Goal: Information Seeking & Learning: Learn about a topic

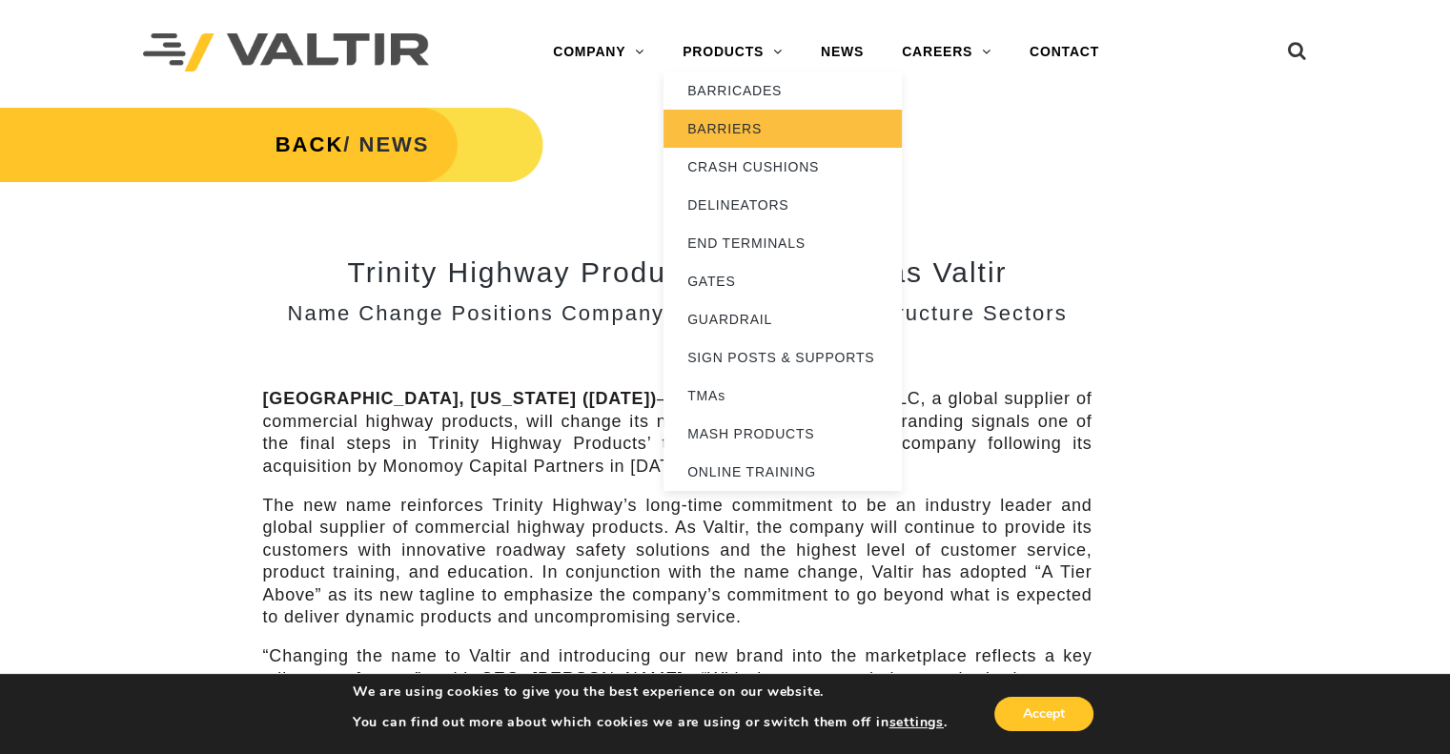
click at [744, 125] on link "BARRIERS" at bounding box center [782, 129] width 238 height 38
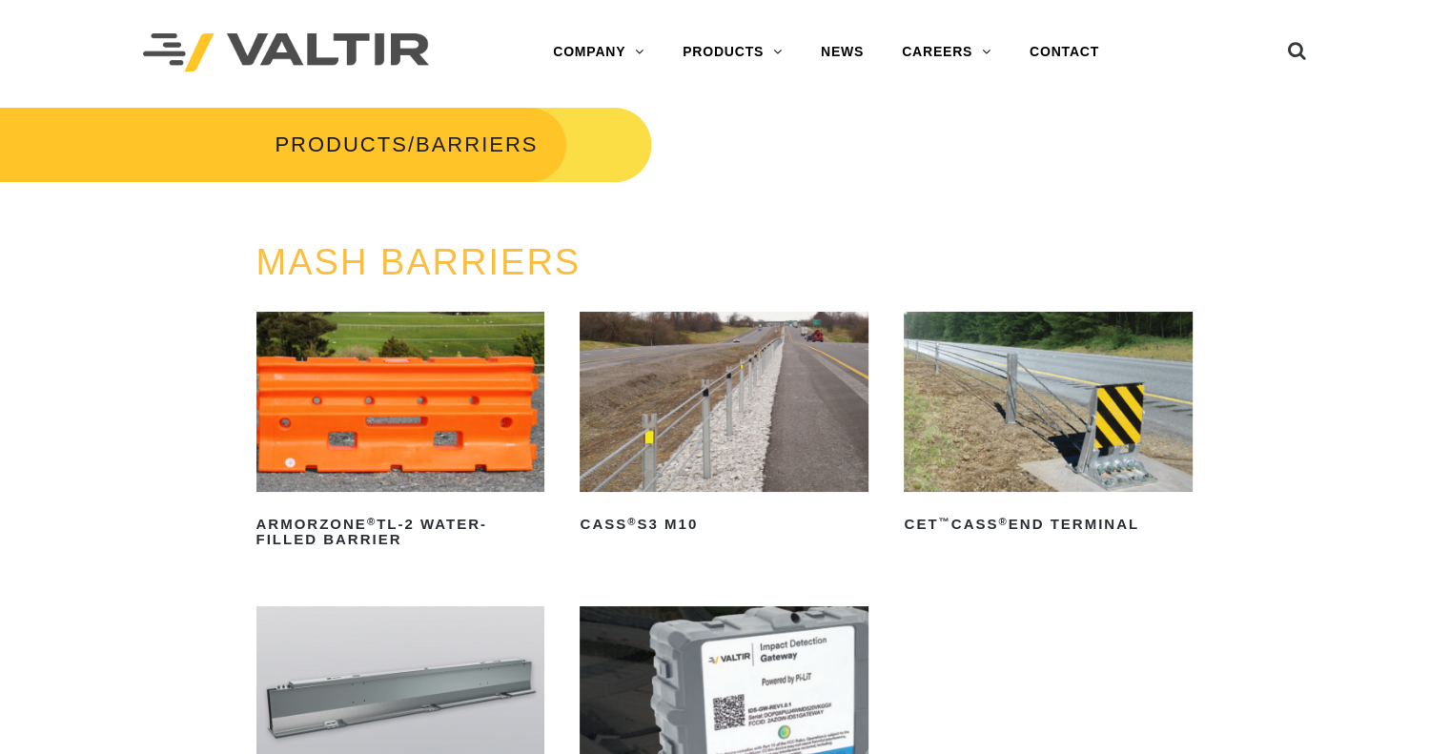
click at [704, 406] on img at bounding box center [724, 402] width 289 height 180
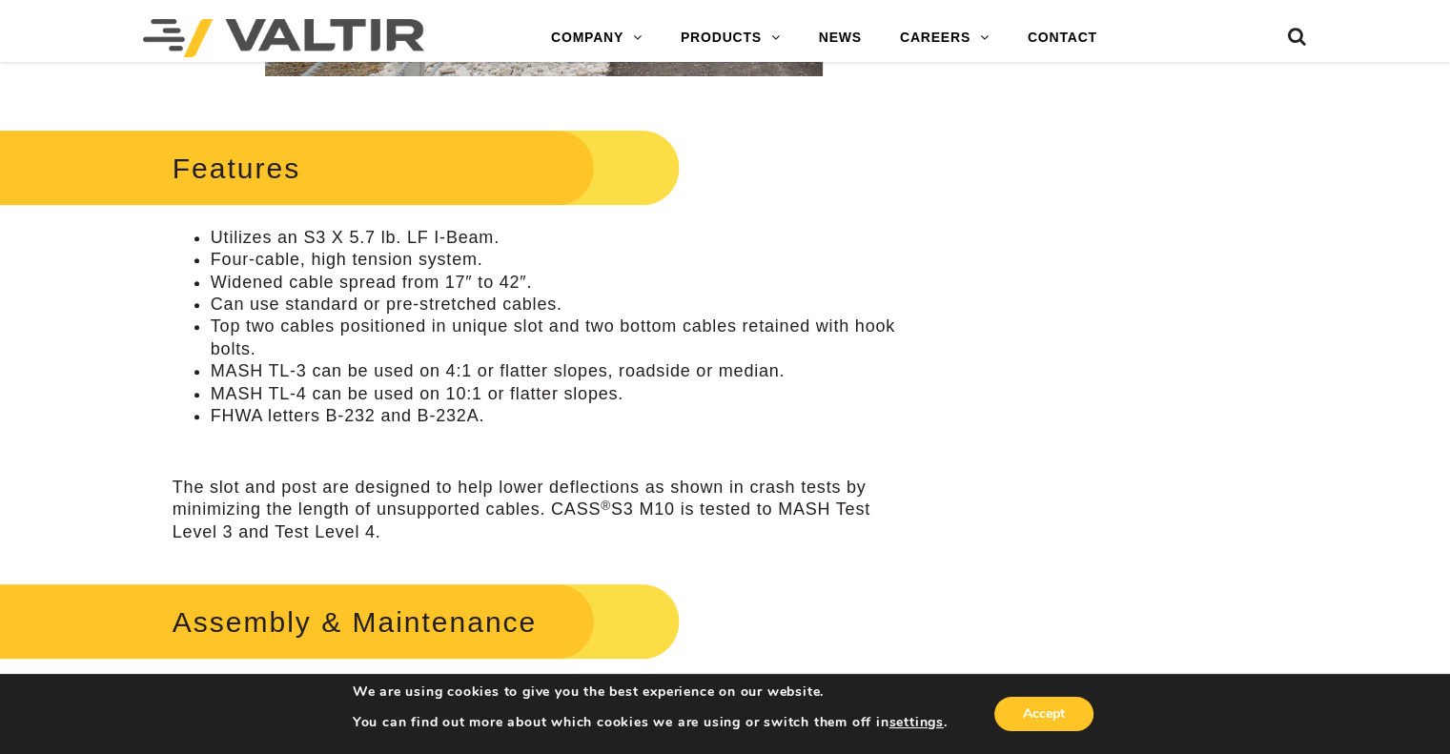
scroll to position [774, 0]
